Goal: Information Seeking & Learning: Check status

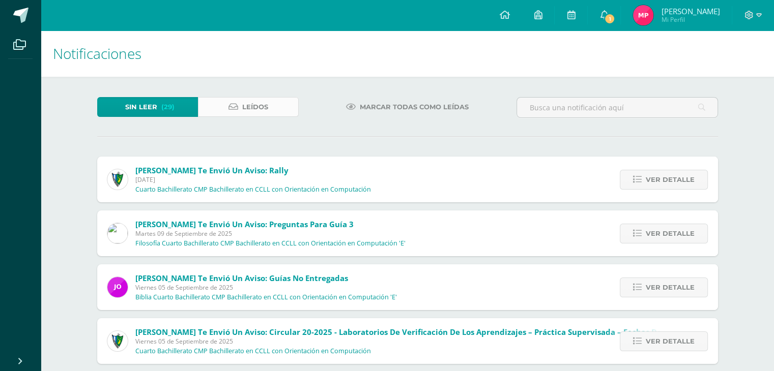
click at [262, 108] on span "Leídos" at bounding box center [255, 107] width 26 height 19
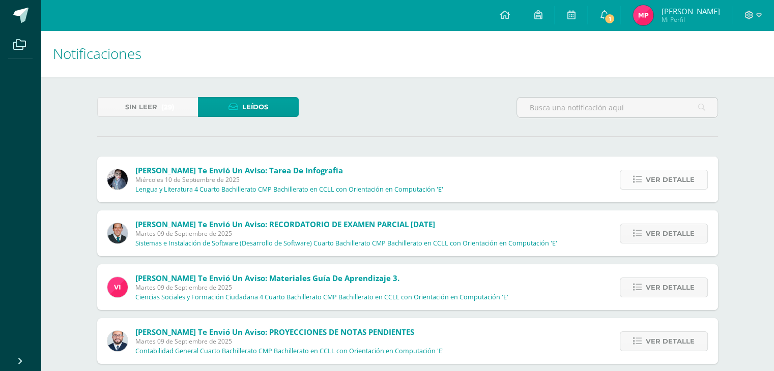
click at [688, 184] on span "Ver detalle" at bounding box center [670, 179] width 49 height 19
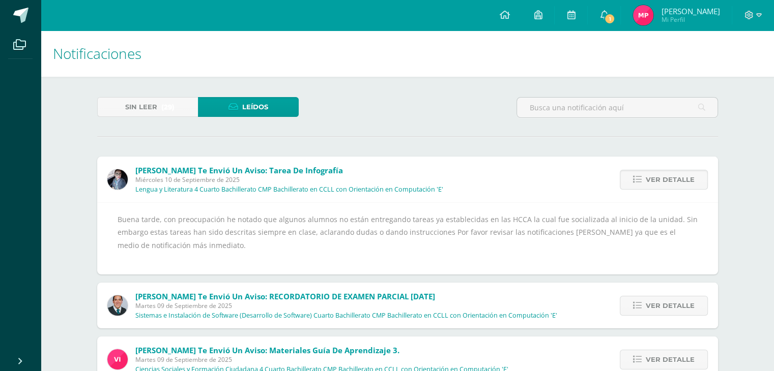
scroll to position [51, 0]
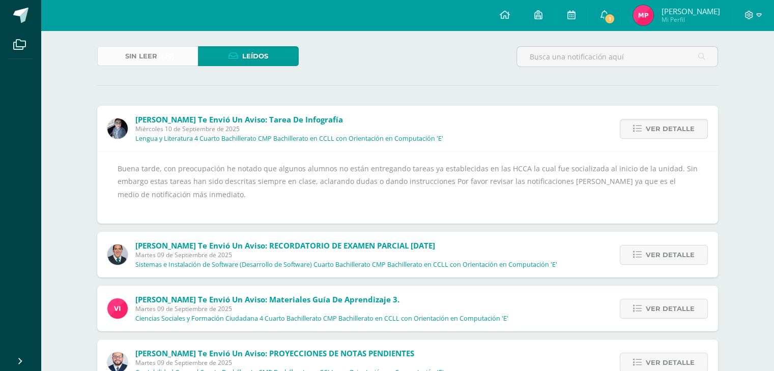
click at [147, 61] on span "Sin leer" at bounding box center [141, 56] width 32 height 19
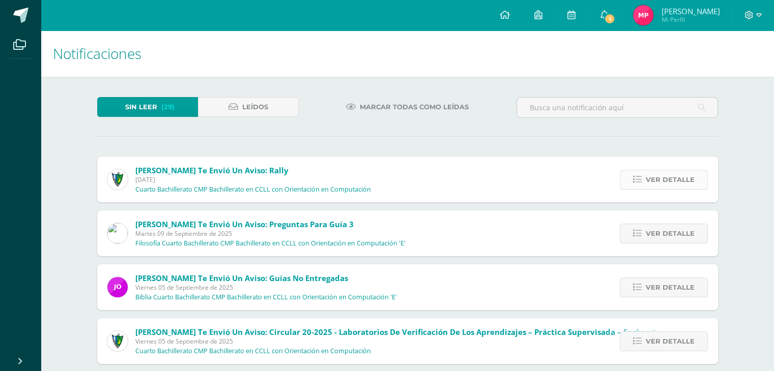
click at [696, 182] on link "Ver detalle" at bounding box center [664, 180] width 88 height 20
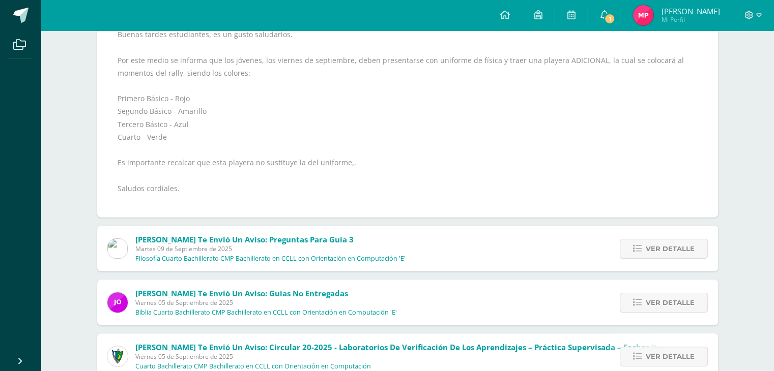
scroll to position [204, 0]
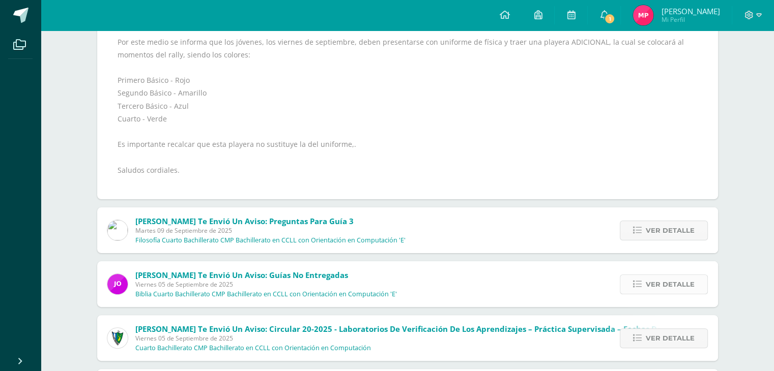
click at [655, 284] on span "Ver detalle" at bounding box center [670, 284] width 49 height 19
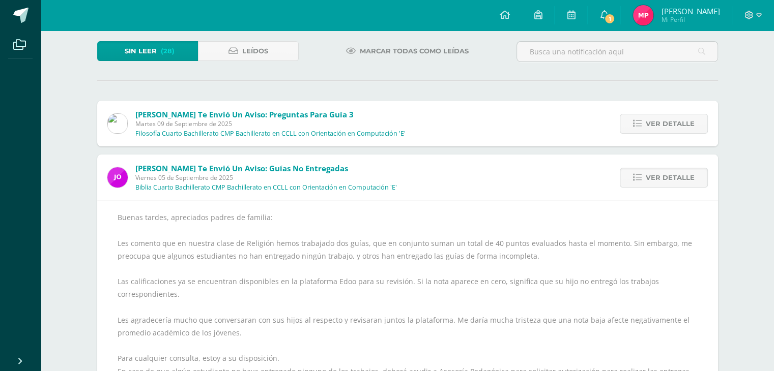
scroll to position [0, 0]
